Goal: Check status

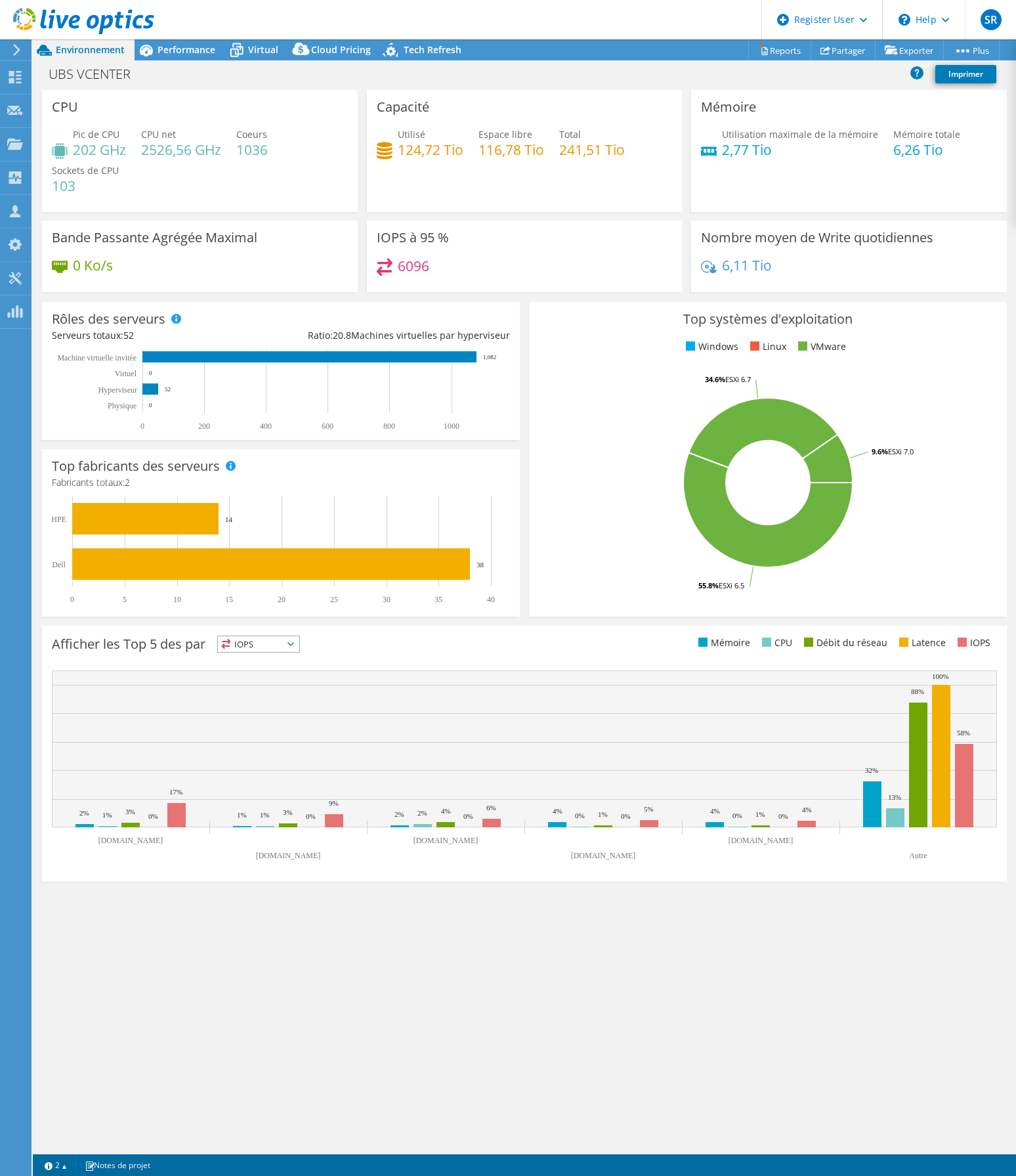
select select "Singapore"
select select "SGD"
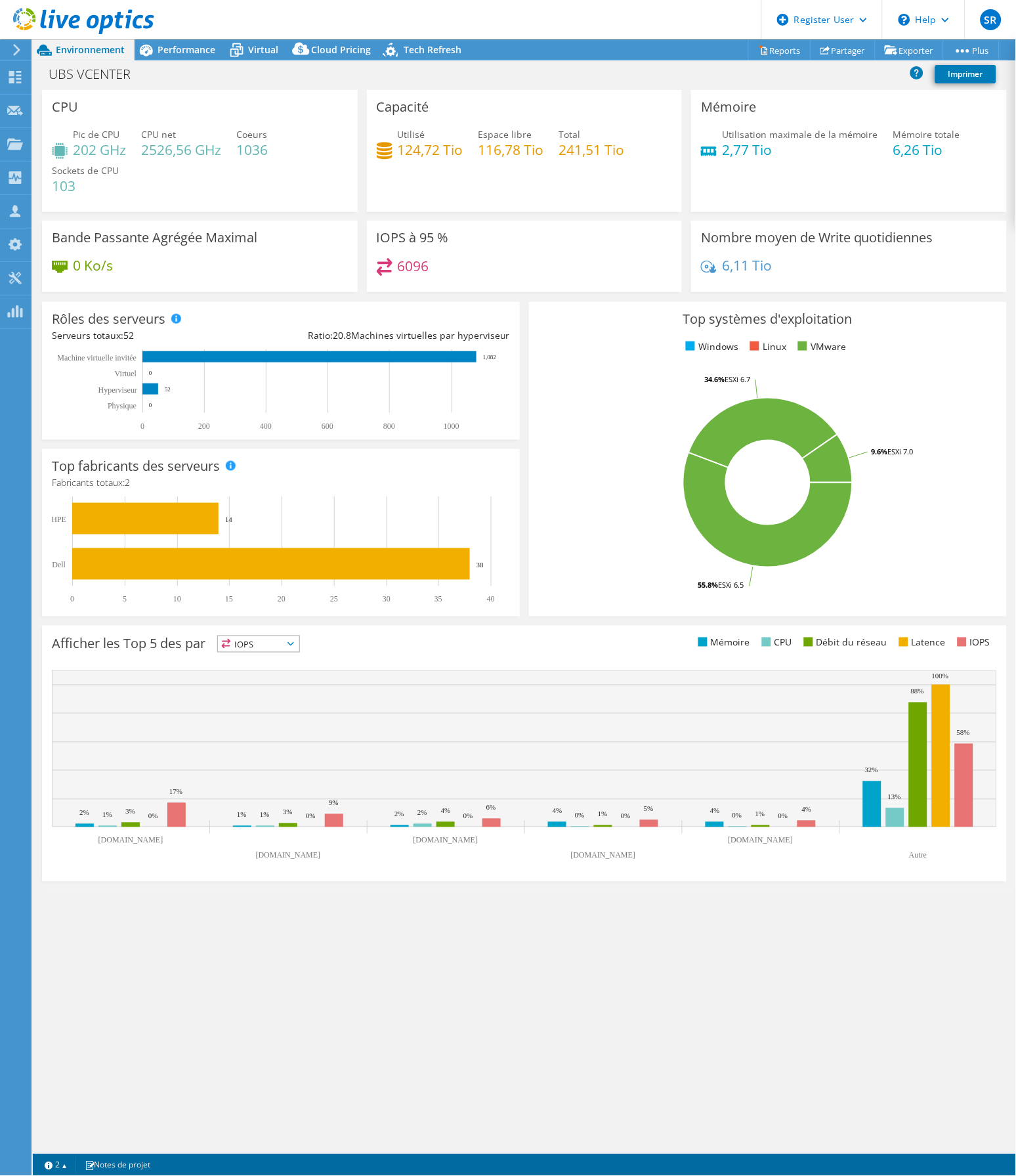
click at [703, 972] on div "CPU Pic de CPU 202 GHz CPU net 2526,56 GHz Coeurs 1036 Sockets de CPU 103 Capac…" at bounding box center [524, 622] width 983 height 1064
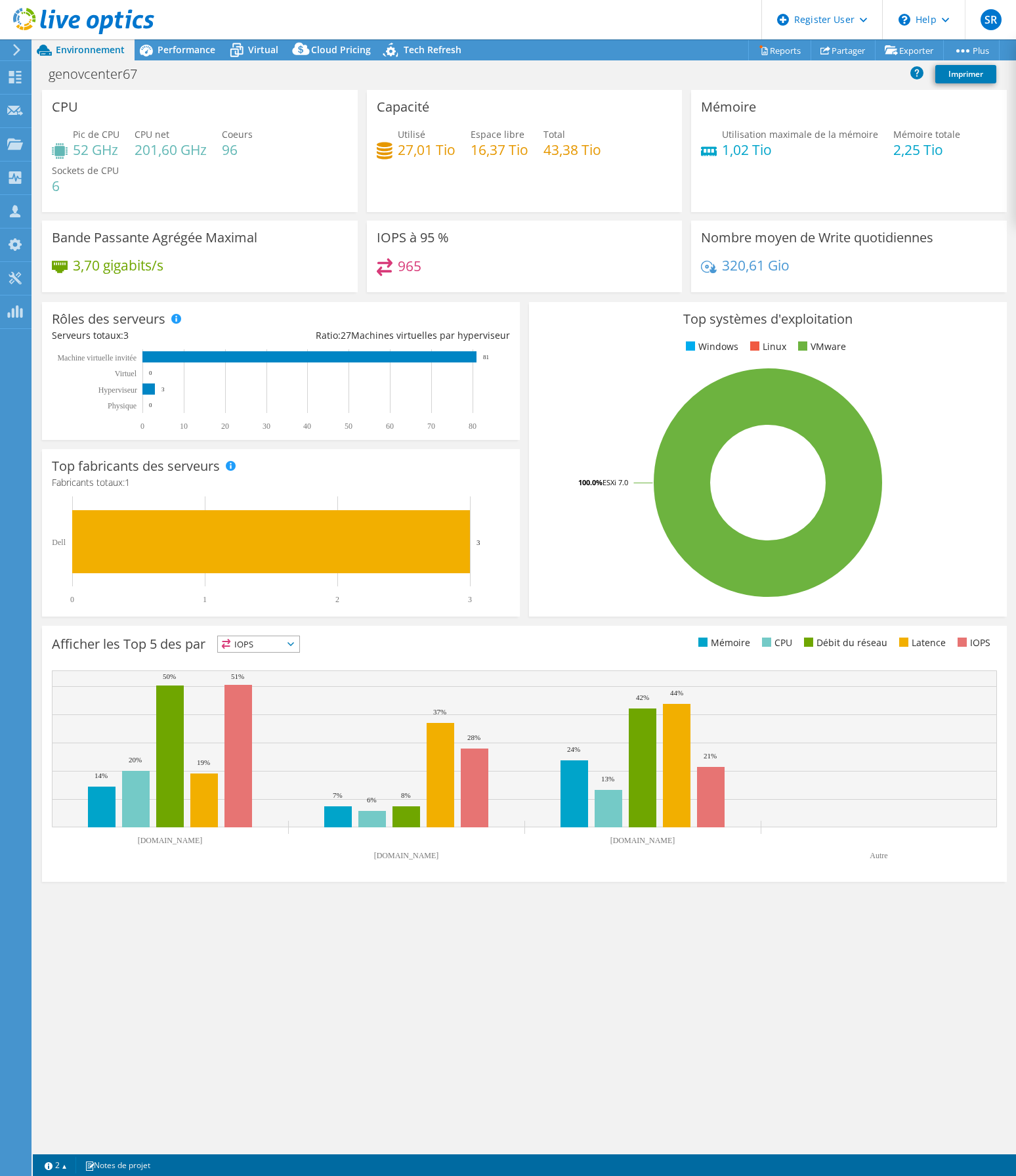
select select "USD"
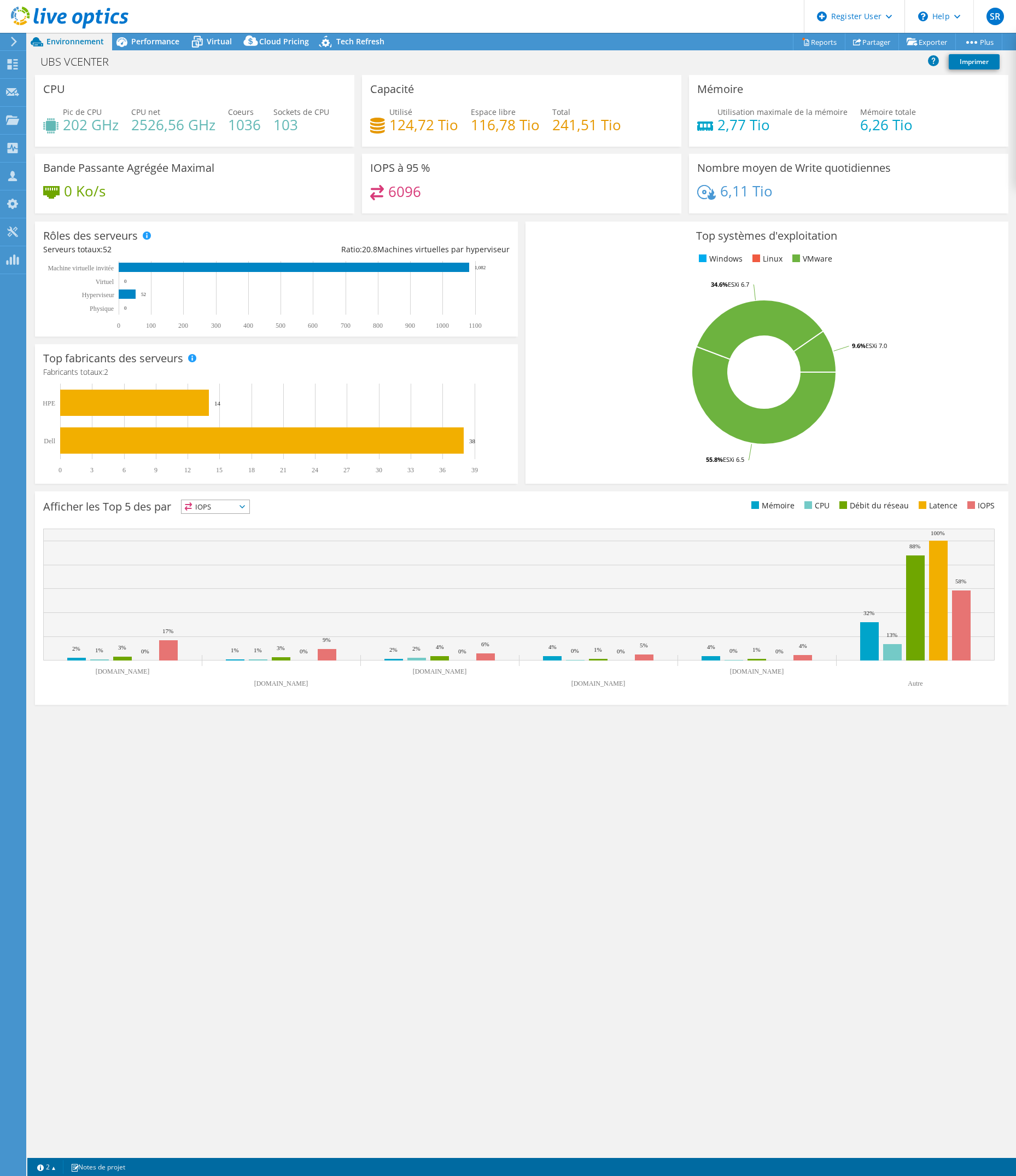
select select "Singapore"
select select "SGD"
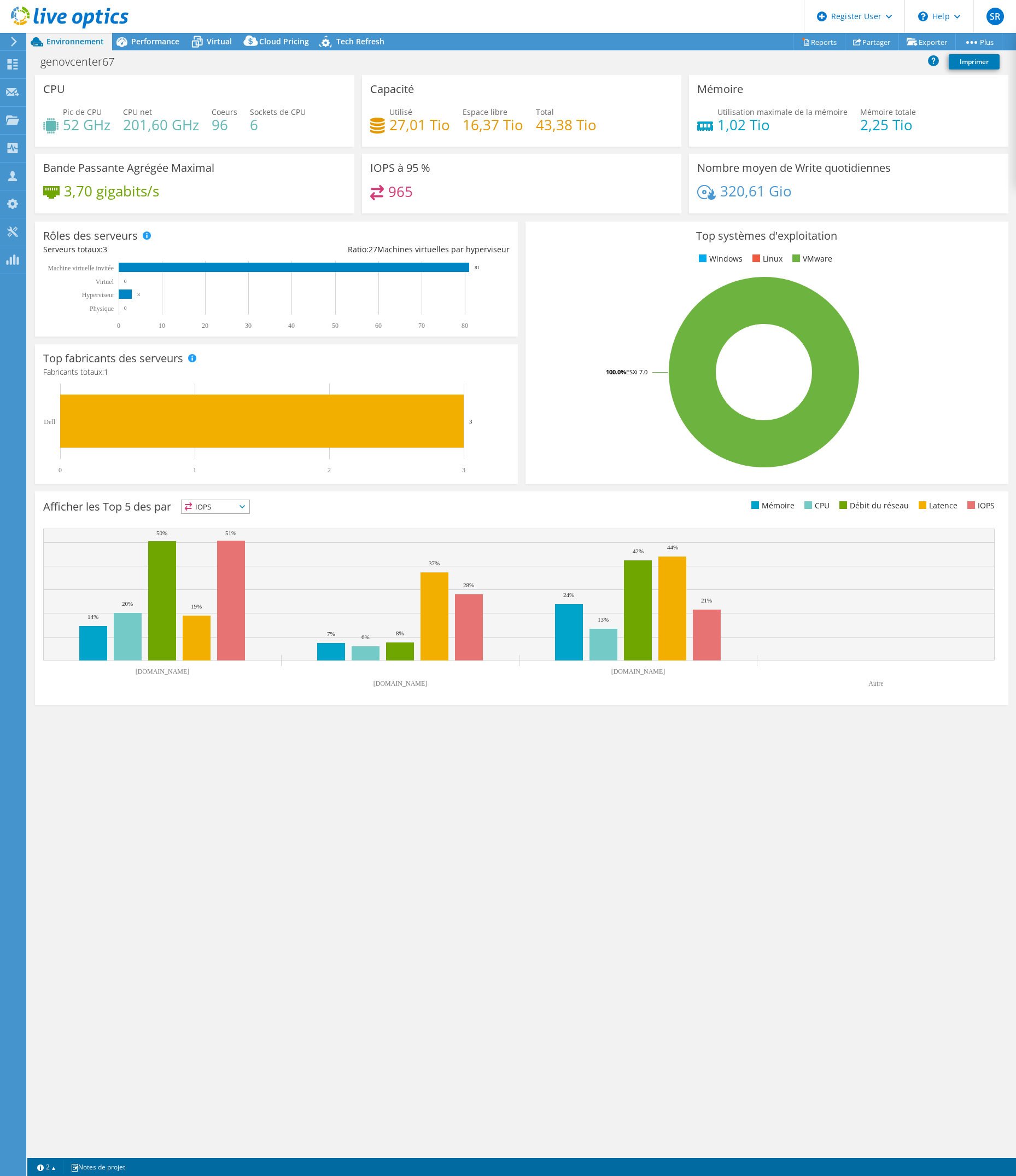
select select "USD"
